Goal: Transaction & Acquisition: Purchase product/service

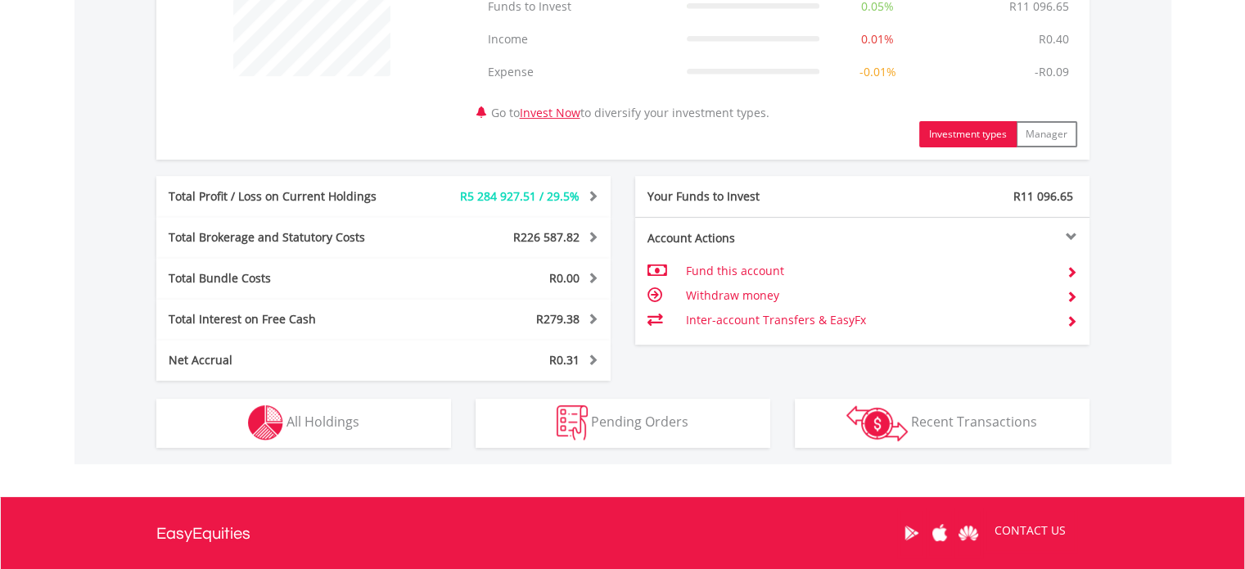
scroll to position [508, 0]
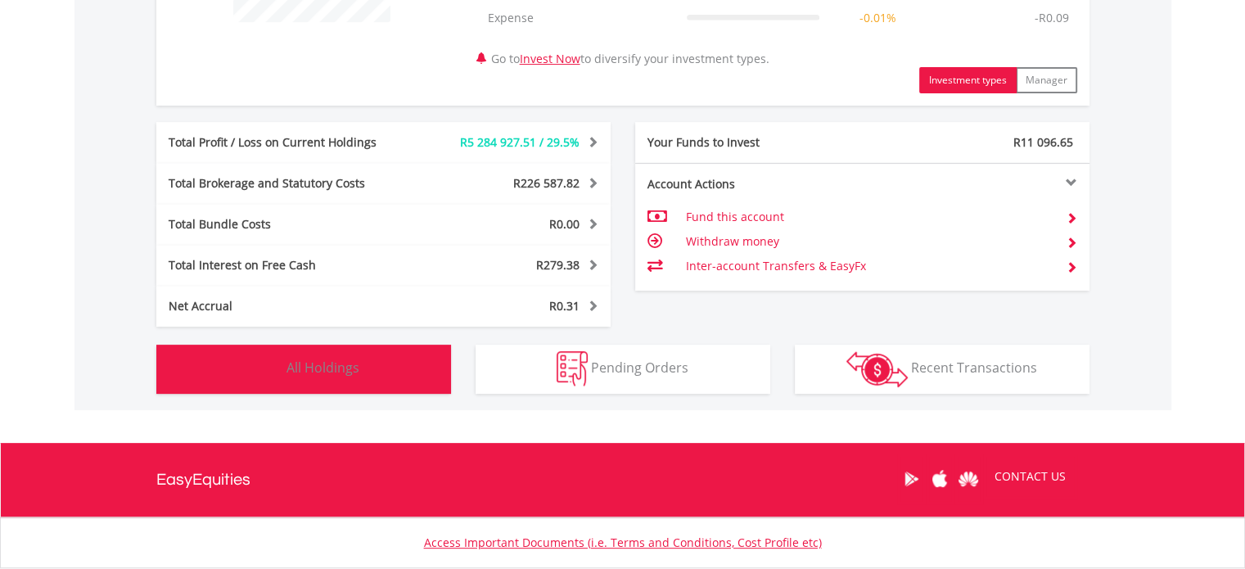
click at [355, 372] on span "All Holdings" at bounding box center [322, 367] width 73 height 18
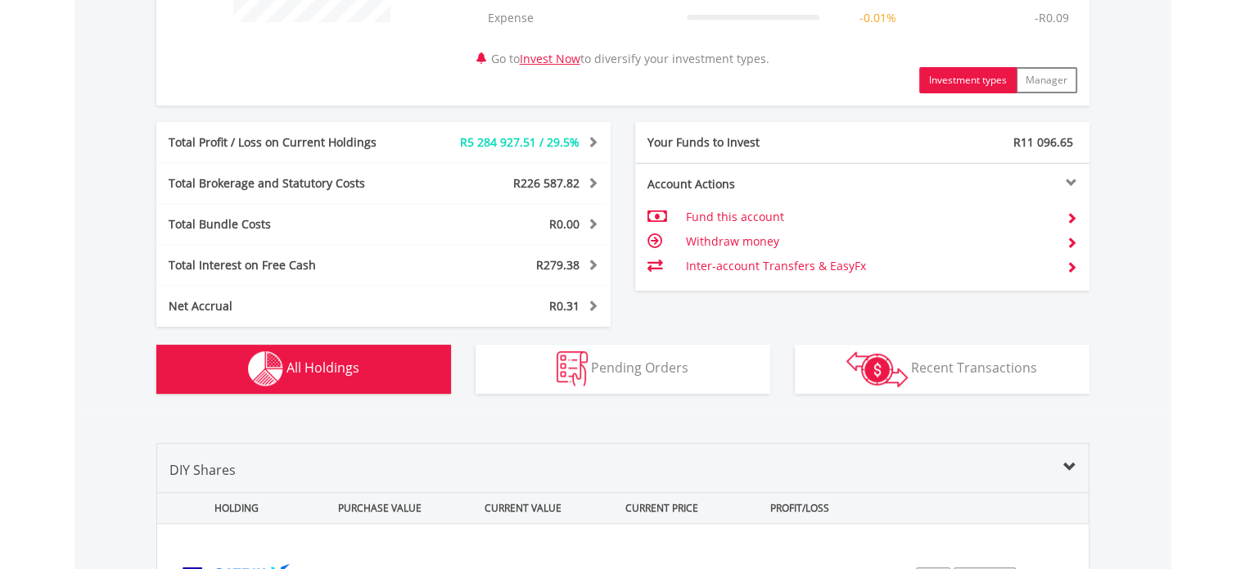
scroll to position [848, 0]
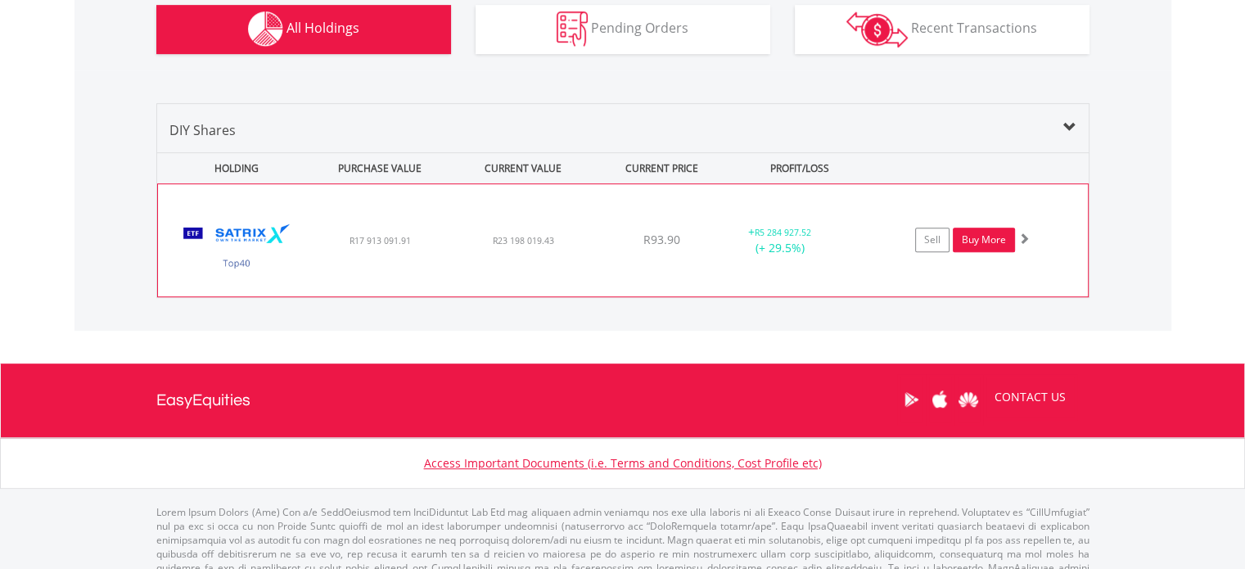
click at [982, 243] on link "Buy More" at bounding box center [984, 239] width 62 height 25
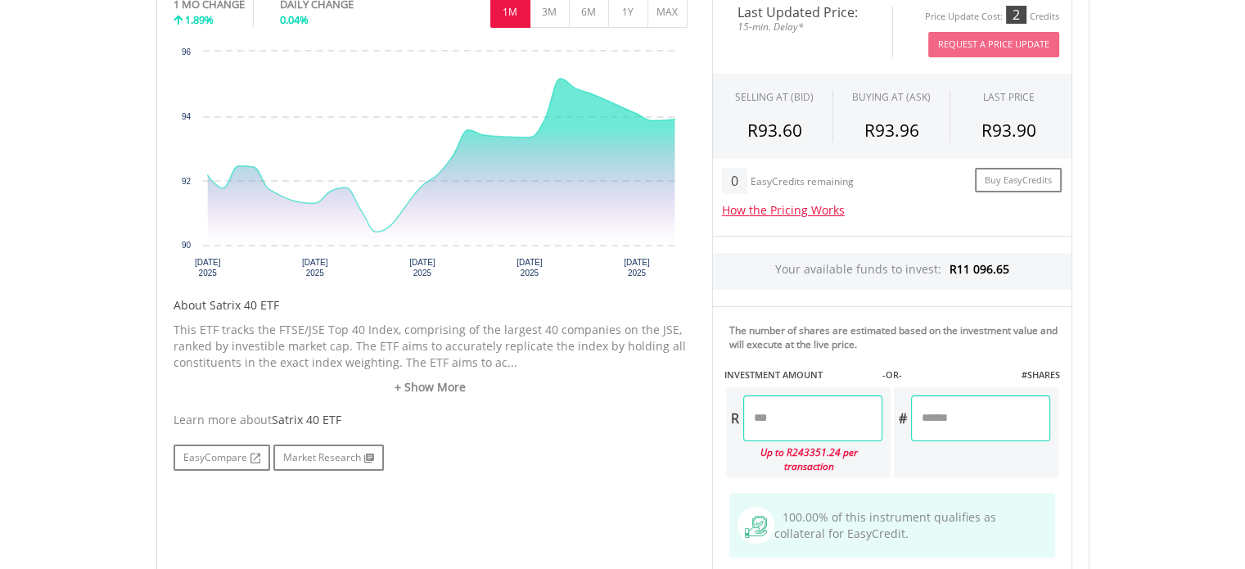
scroll to position [315, 0]
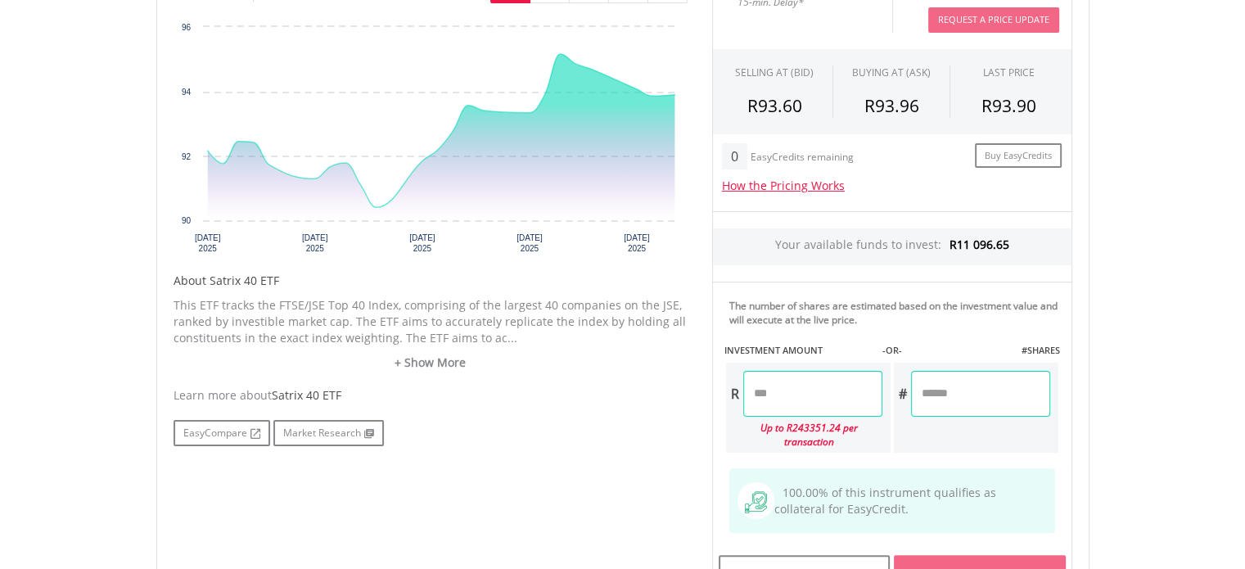
click at [777, 386] on input "number" at bounding box center [812, 394] width 139 height 46
paste input "*******"
type input "*******"
click at [1119, 370] on body "Toggle navigation ﻿ Satrix 40 ETF Satrix 40 ETF Short Name: STX40" at bounding box center [622, 300] width 1245 height 1231
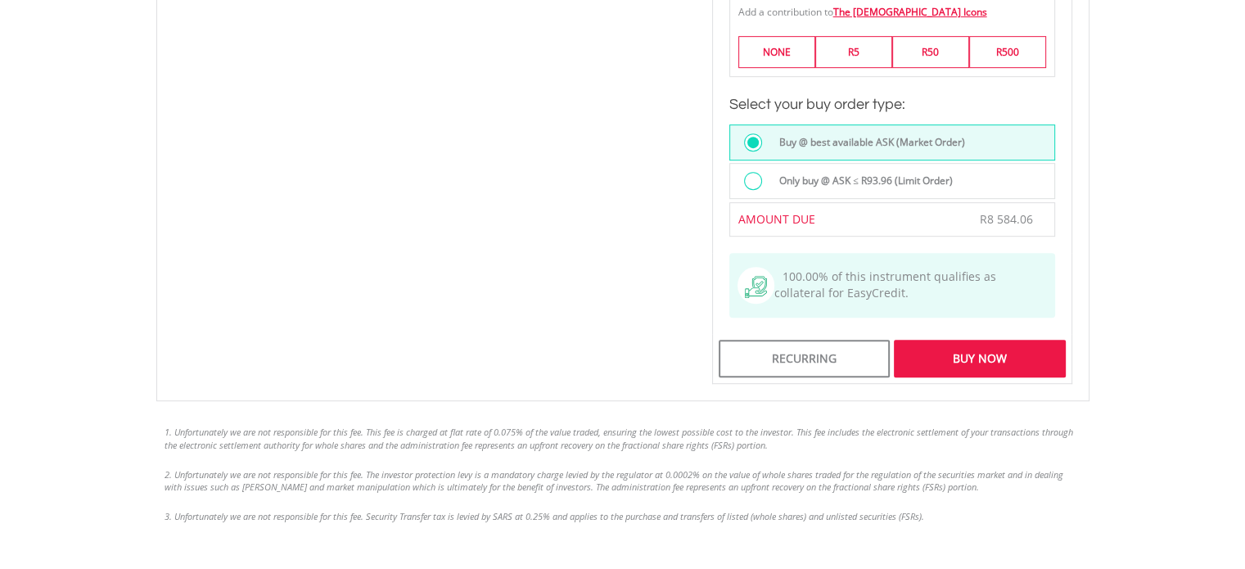
scroll to position [955, 0]
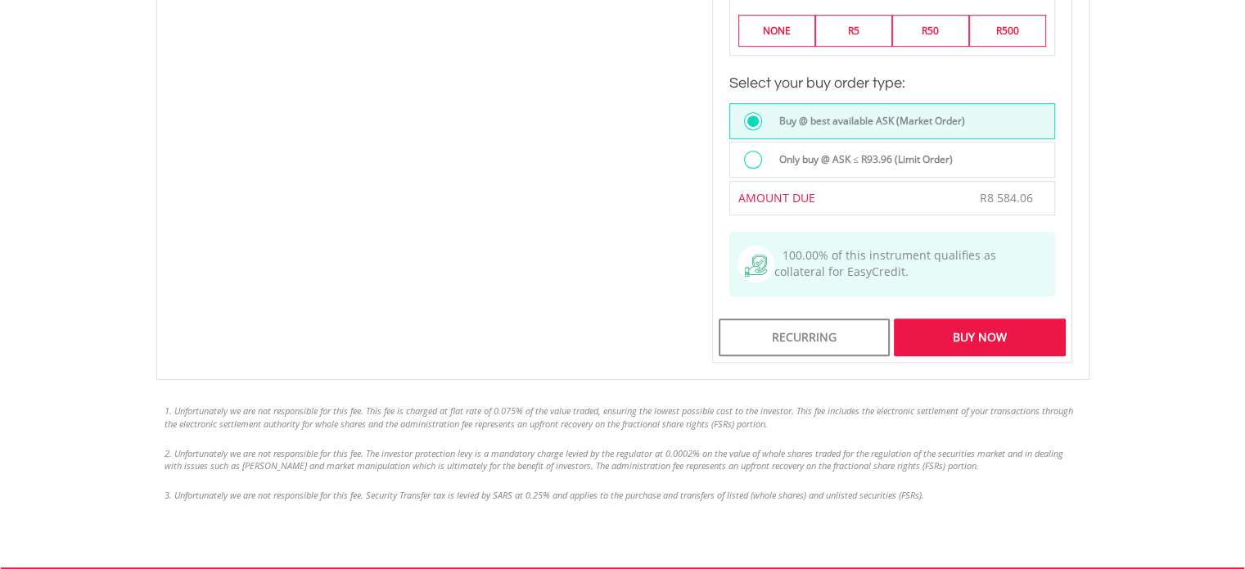
click at [972, 318] on div "Buy Now" at bounding box center [979, 337] width 171 height 38
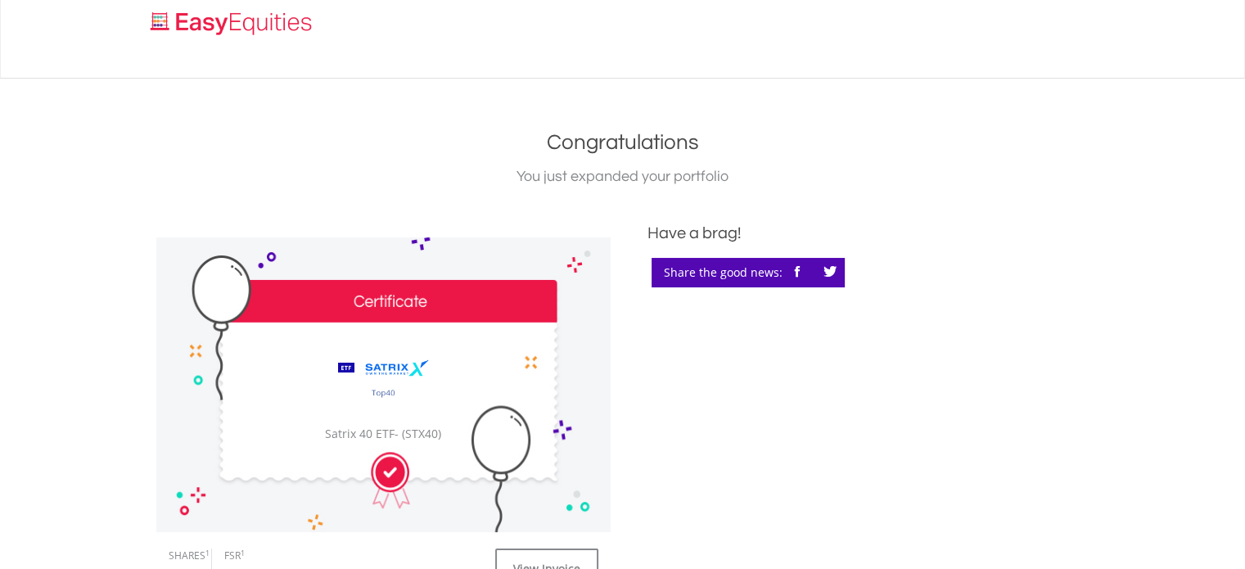
scroll to position [551, 0]
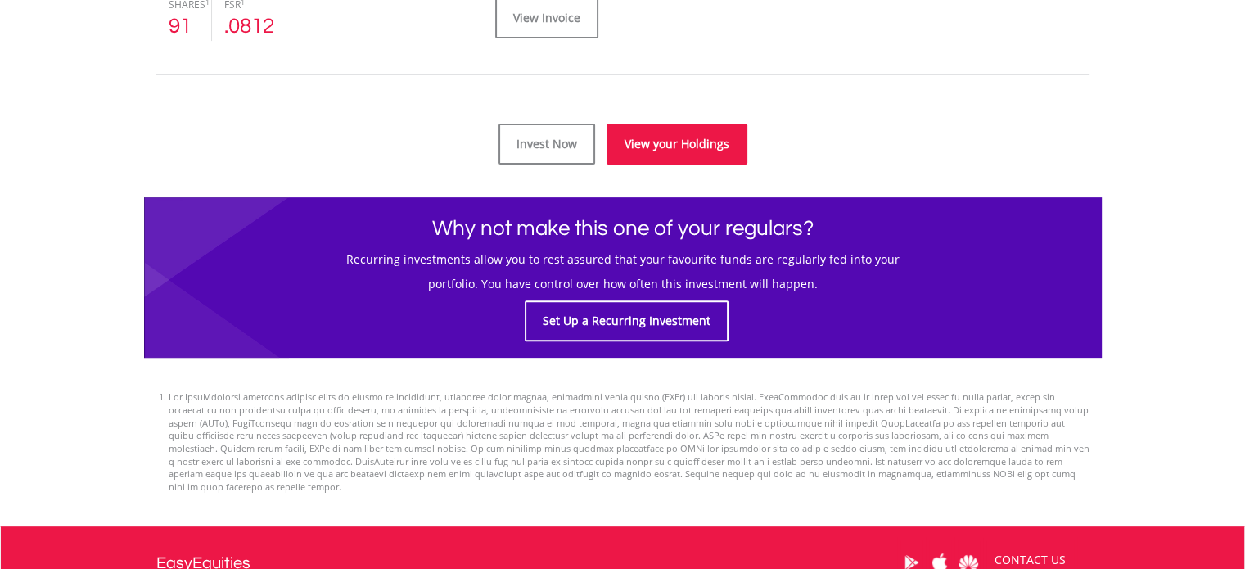
click at [684, 142] on link "View your Holdings" at bounding box center [676, 144] width 141 height 41
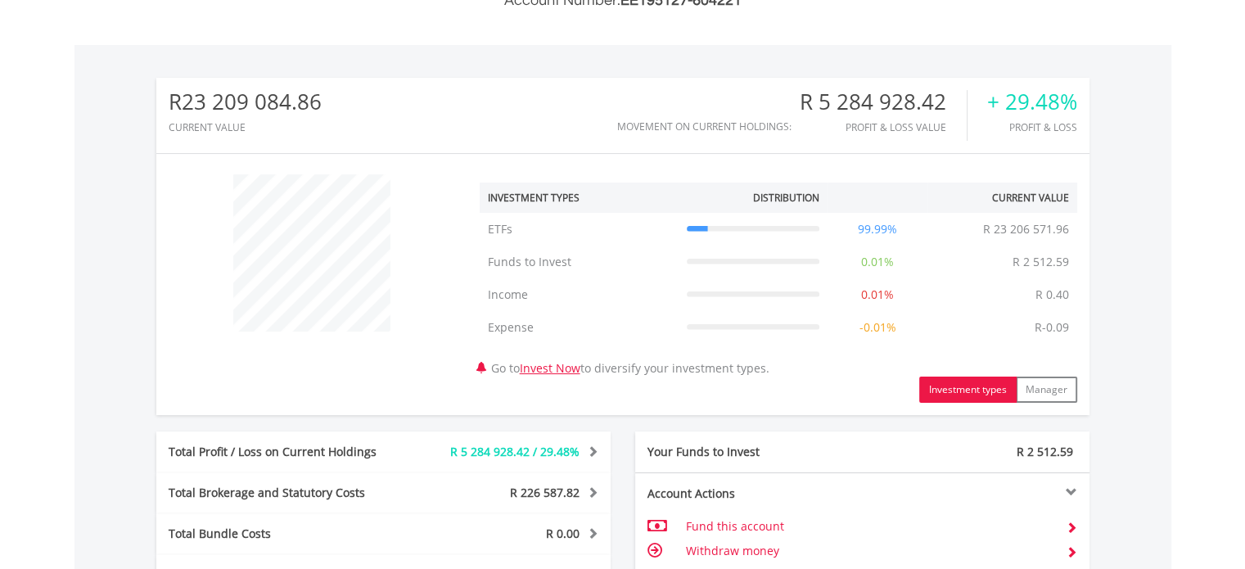
scroll to position [157, 311]
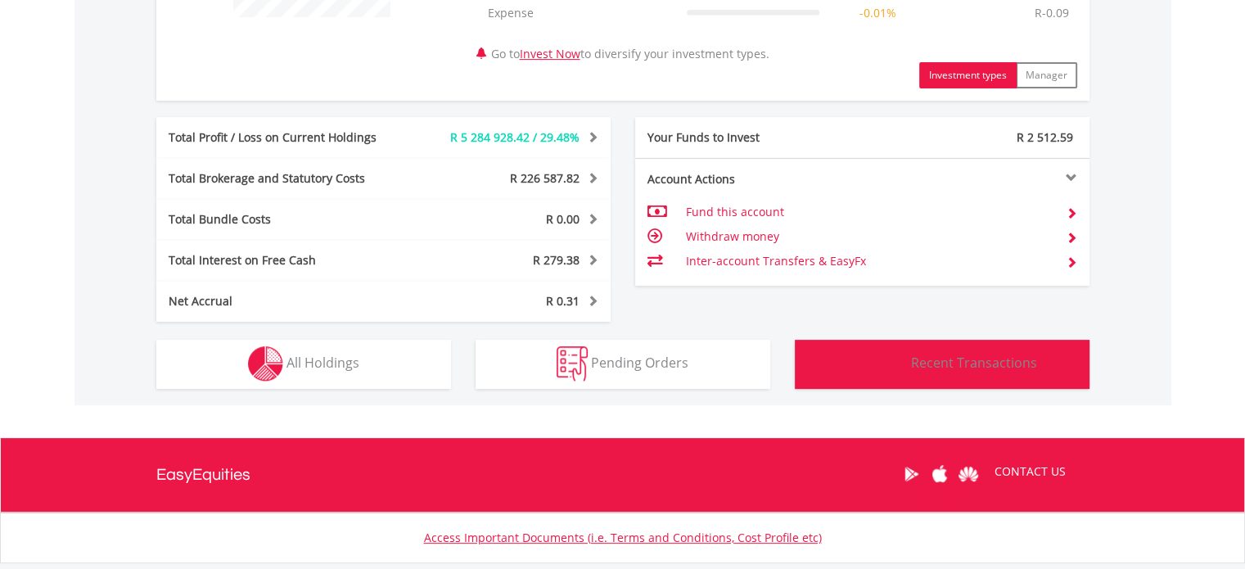
click at [959, 370] on span "Recent Transactions" at bounding box center [974, 363] width 126 height 18
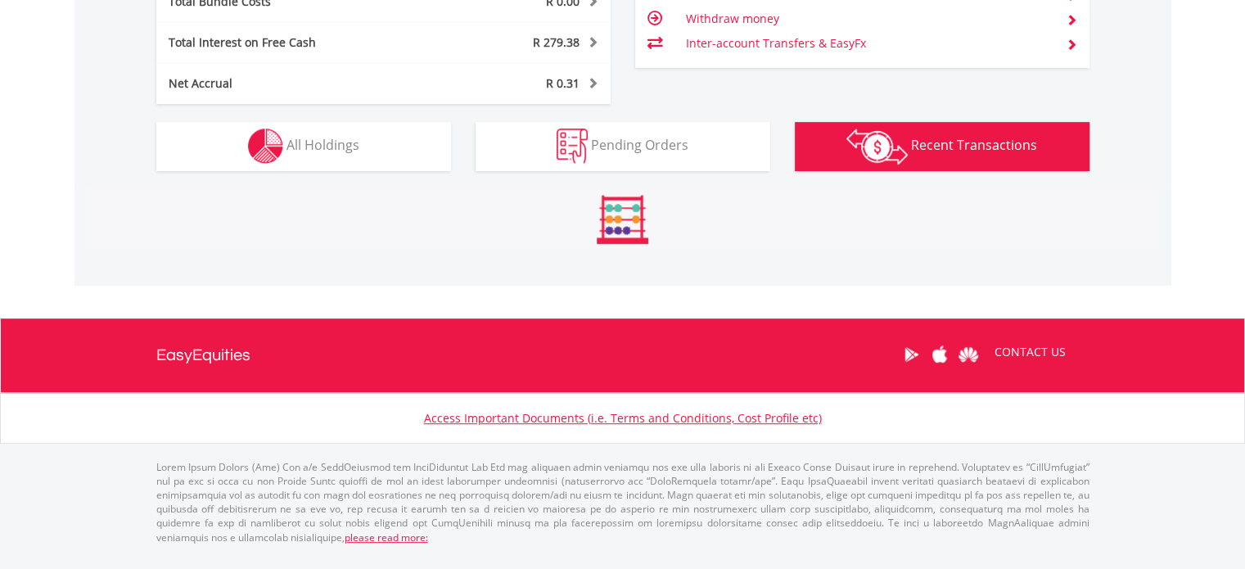
scroll to position [917, 0]
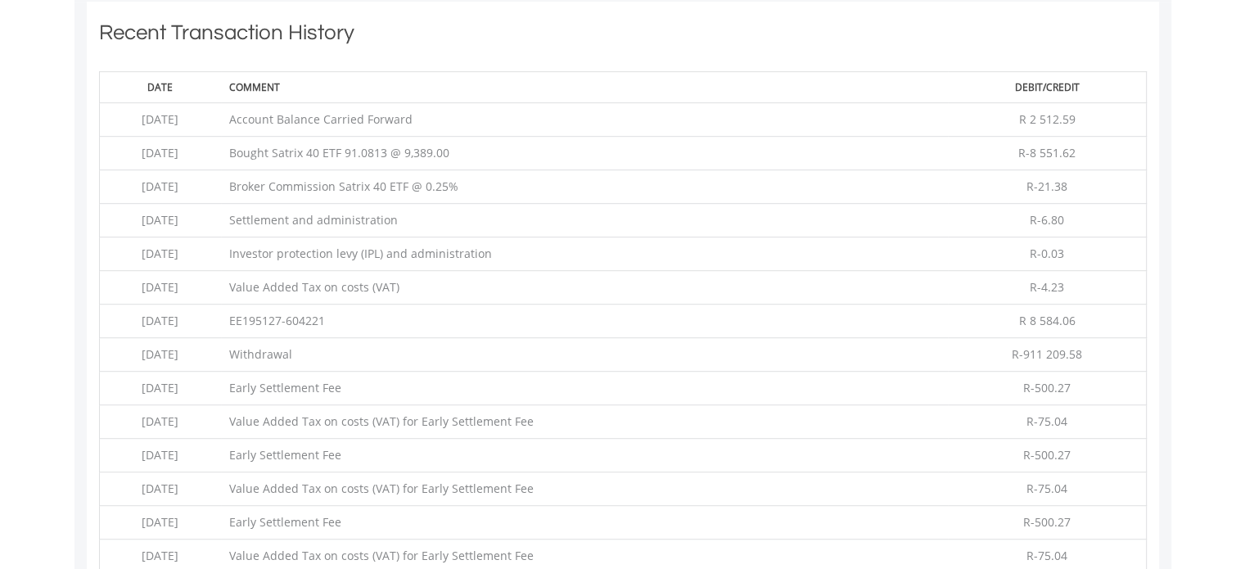
drag, startPoint x: 430, startPoint y: 150, endPoint x: 390, endPoint y: 149, distance: 39.3
click at [390, 149] on td "Bought Satrix 40 ETF 91.0813 @ 9,389.00" at bounding box center [585, 154] width 728 height 34
copy td "91.0813"
